Goal: Transaction & Acquisition: Download file/media

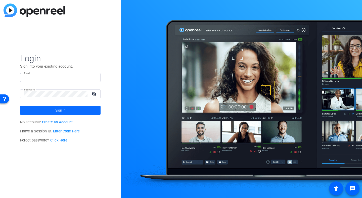
type input "[PERSON_NAME][EMAIL_ADDRESS][DOMAIN_NAME]"
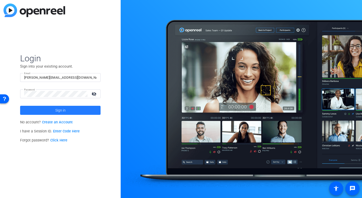
click at [46, 111] on span at bounding box center [60, 110] width 81 height 12
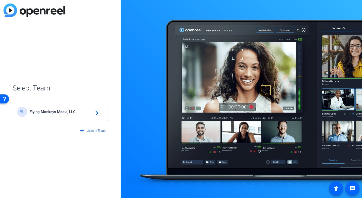
click at [46, 111] on span "Flying Monkeys Media, LLC" at bounding box center [61, 112] width 63 height 5
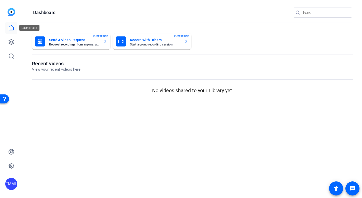
click at [11, 29] on icon at bounding box center [11, 28] width 6 height 6
click at [10, 39] on icon at bounding box center [11, 42] width 6 height 6
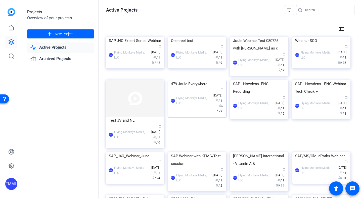
click at [195, 88] on div "479 Joule Everywhere" at bounding box center [197, 84] width 53 height 8
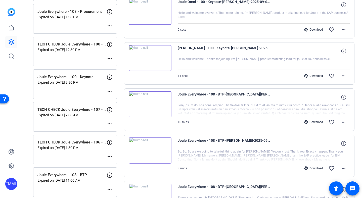
scroll to position [339, 0]
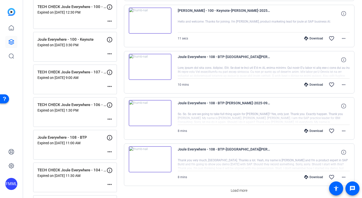
click at [312, 86] on div "Download" at bounding box center [314, 85] width 24 height 4
click at [310, 132] on div "Download" at bounding box center [314, 131] width 24 height 4
click at [341, 83] on mat-icon "more_horiz" at bounding box center [344, 85] width 6 height 6
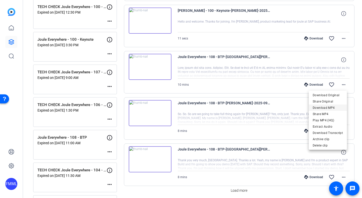
click at [331, 105] on span "Download MP4" at bounding box center [328, 108] width 30 height 6
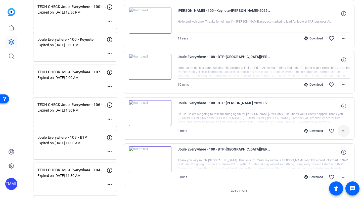
click at [338, 134] on span at bounding box center [344, 131] width 12 height 12
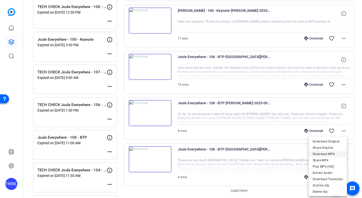
click at [320, 154] on span "Download MP4" at bounding box center [328, 154] width 30 height 6
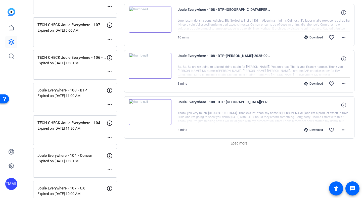
scroll to position [387, 0]
click at [341, 131] on mat-icon "more_horiz" at bounding box center [344, 130] width 6 height 6
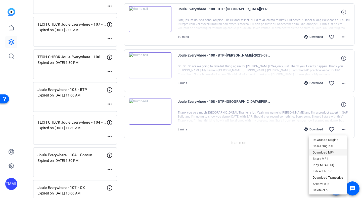
click at [329, 154] on span "Download MP4" at bounding box center [328, 152] width 30 height 6
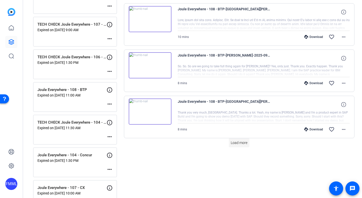
click at [240, 143] on span "Load more" at bounding box center [239, 142] width 17 height 5
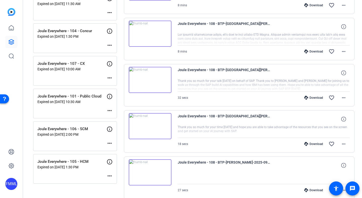
scroll to position [512, 0]
click at [315, 52] on div "Download" at bounding box center [314, 51] width 24 height 4
click at [311, 98] on div "Download" at bounding box center [314, 97] width 24 height 4
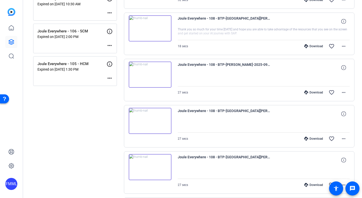
scroll to position [610, 0]
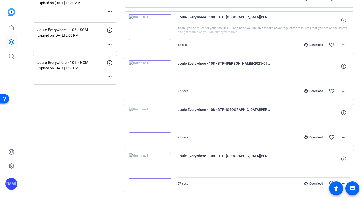
click at [309, 43] on div "Download" at bounding box center [314, 45] width 24 height 4
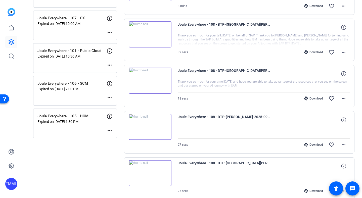
scroll to position [559, 0]
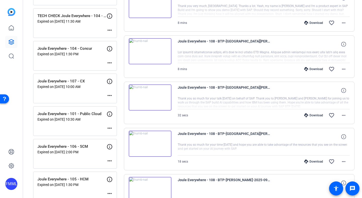
scroll to position [506, 0]
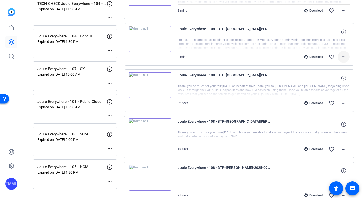
click at [342, 57] on mat-icon "more_horiz" at bounding box center [344, 57] width 6 height 6
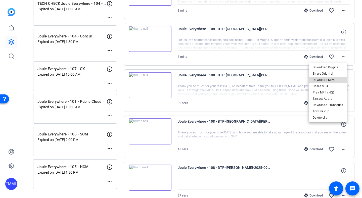
click at [333, 82] on span "Download MP4" at bounding box center [328, 80] width 30 height 6
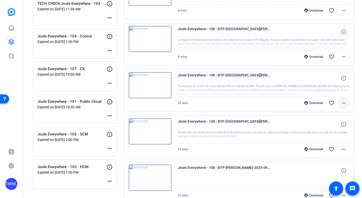
click at [341, 100] on mat-icon "more_horiz" at bounding box center [344, 103] width 6 height 6
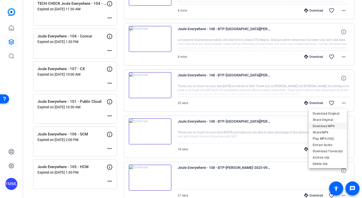
click at [321, 123] on span "Download MP4" at bounding box center [328, 126] width 30 height 6
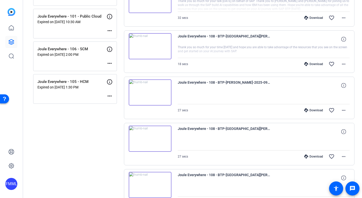
scroll to position [592, 0]
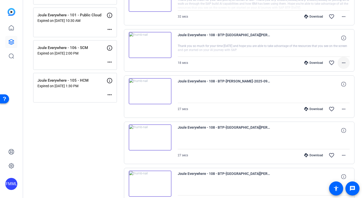
click at [344, 59] on span at bounding box center [344, 63] width 12 height 12
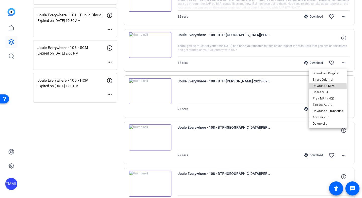
click at [321, 87] on span "Download MP4" at bounding box center [328, 86] width 30 height 6
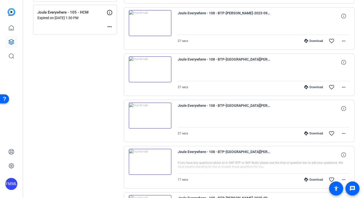
scroll to position [662, 0]
